Goal: Information Seeking & Learning: Check status

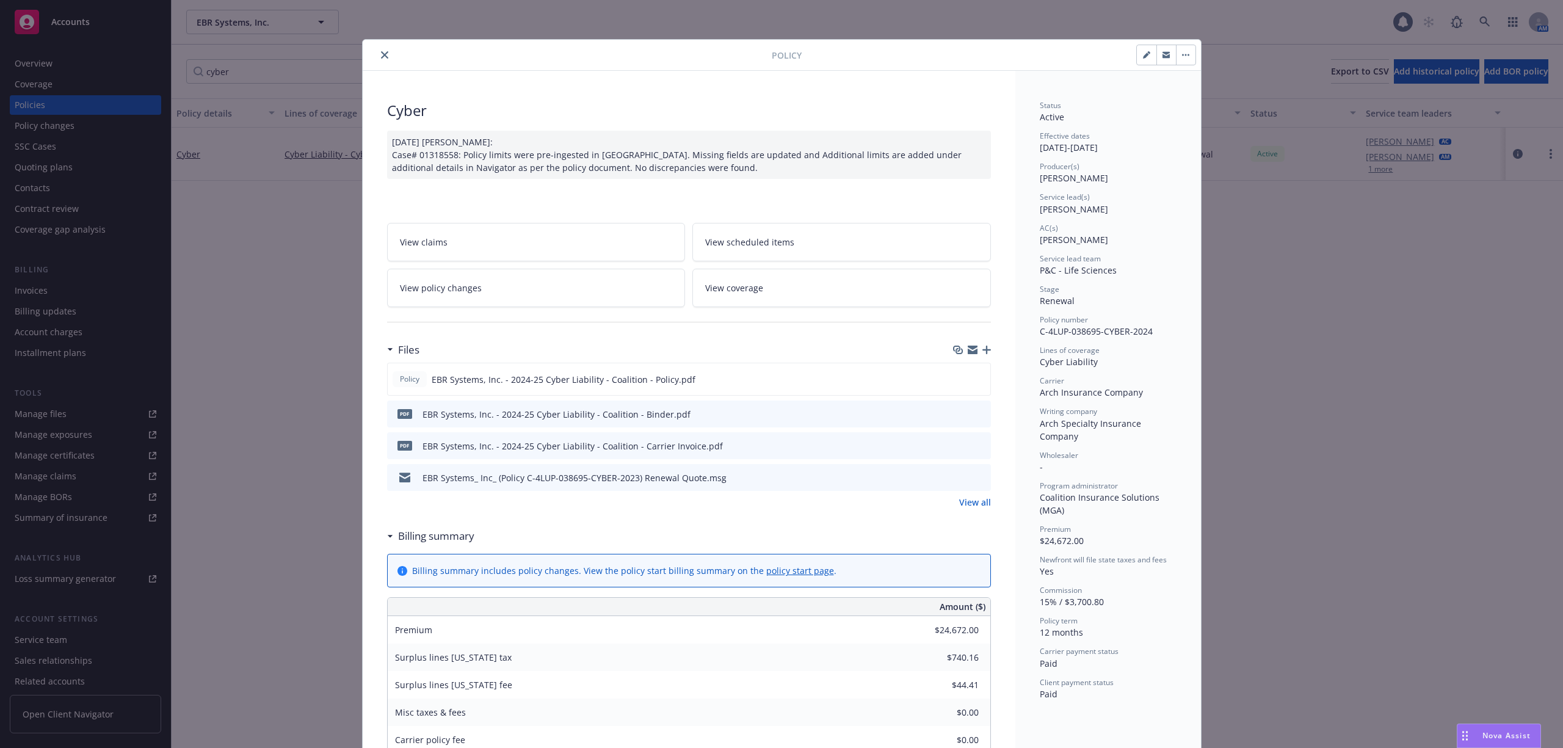
scroll to position [81, 0]
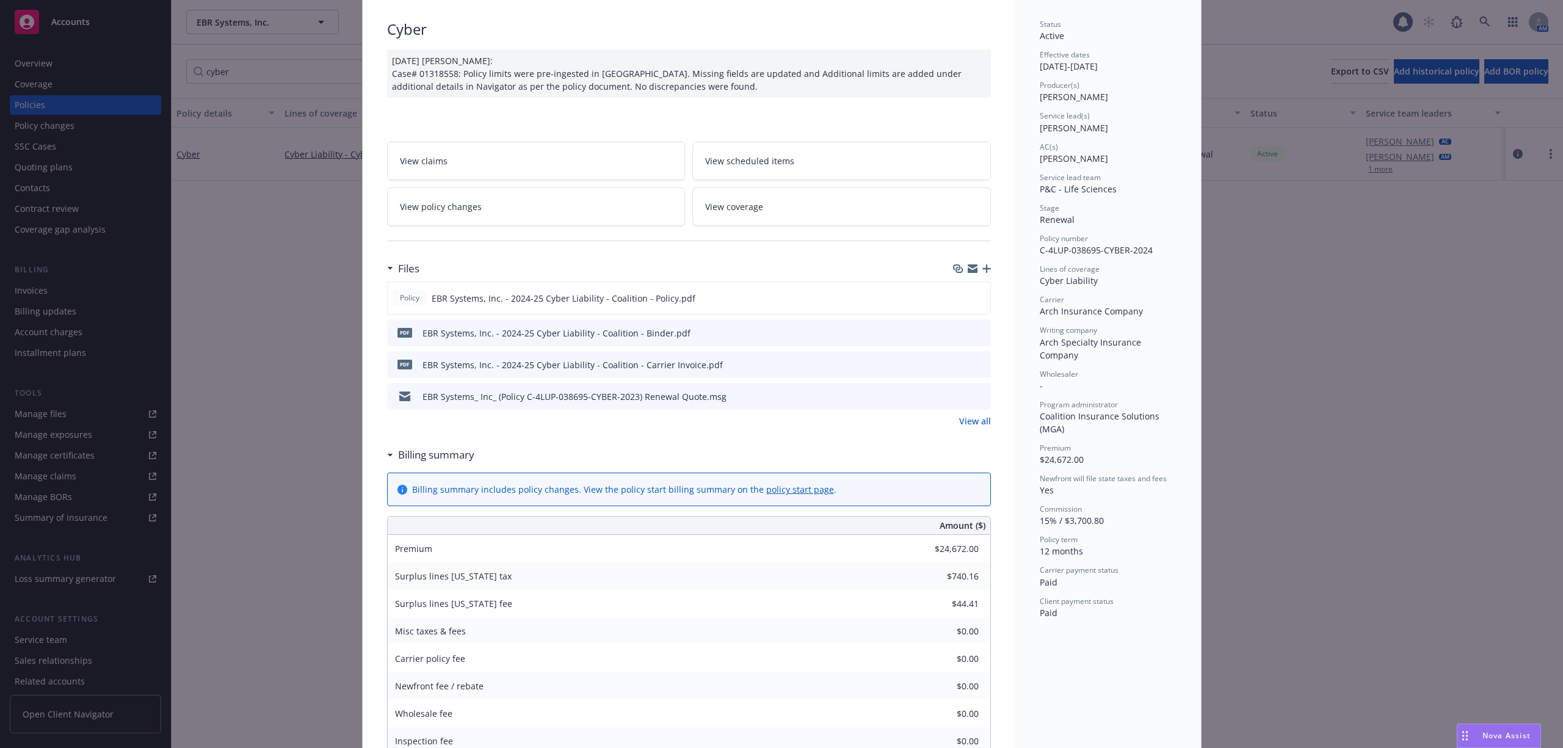
click at [265, 485] on div "Policy Cyber [DATE] [PERSON_NAME]: Case# 01318558: Policy limits were pre-inges…" at bounding box center [781, 374] width 1563 height 748
click at [260, 282] on div "Policy Cyber [DATE] [PERSON_NAME]: Case# 01318558: Policy limits were pre-inges…" at bounding box center [781, 374] width 1563 height 748
click at [421, 108] on div "Cyber [DATE] [PERSON_NAME]: Case# 01318558: Policy limits were pre-ingested in …" at bounding box center [689, 741] width 653 height 1503
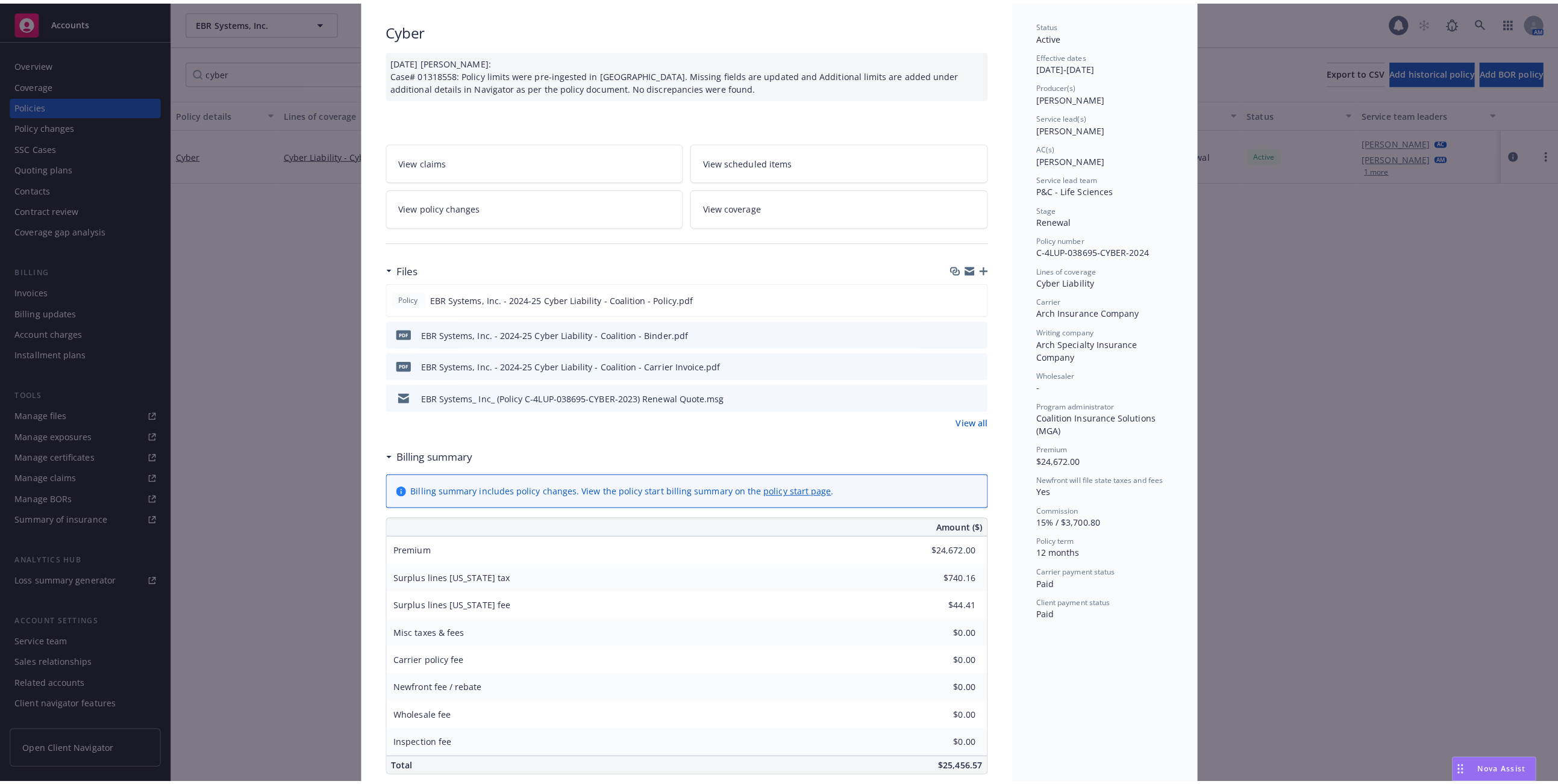
scroll to position [0, 0]
